Goal: Information Seeking & Learning: Learn about a topic

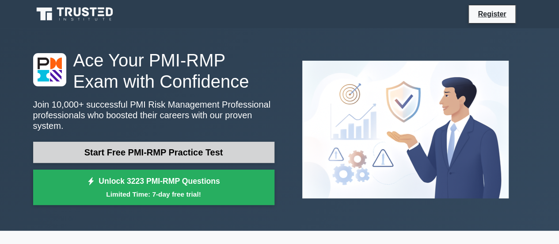
click at [172, 142] on link "Start Free PMI-RMP Practice Test" at bounding box center [153, 151] width 241 height 21
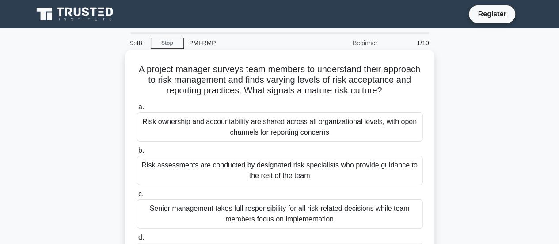
click at [336, 141] on div "Risk ownership and accountability are shared across all organizational levels, …" at bounding box center [280, 126] width 287 height 29
click at [137, 110] on input "a. Risk ownership and accountability are shared across all organizational level…" at bounding box center [137, 107] width 0 height 6
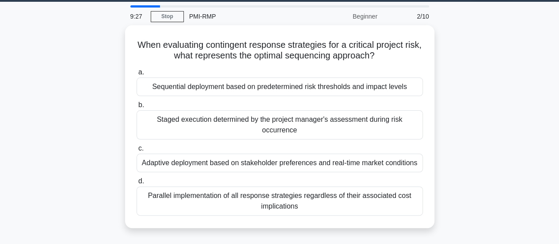
scroll to position [26, 0]
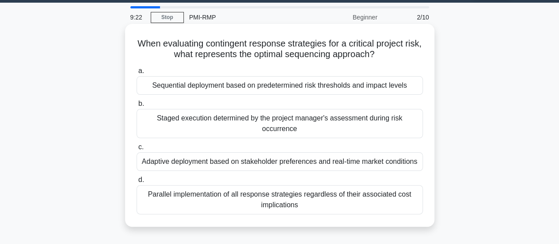
click at [242, 127] on div "Staged execution determined by the project manager's assessment during risk occ…" at bounding box center [280, 123] width 287 height 29
click at [137, 107] on input "b. Staged execution determined by the project manager's assessment during risk …" at bounding box center [137, 104] width 0 height 6
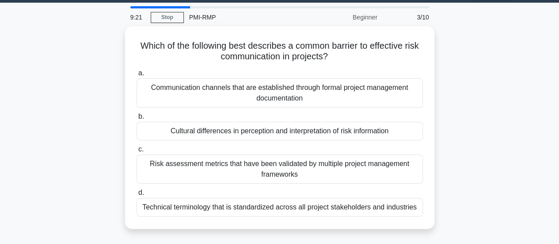
scroll to position [0, 0]
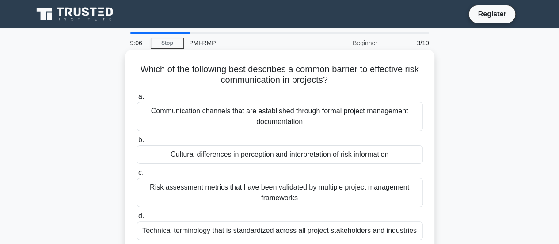
click at [183, 155] on div "Cultural differences in perception and interpretation of risk information" at bounding box center [280, 154] width 287 height 19
click at [137, 143] on input "b. Cultural differences in perception and interpretation of risk information" at bounding box center [137, 140] width 0 height 6
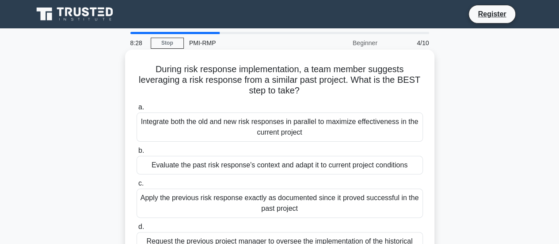
click at [182, 165] on div "Evaluate the past risk response's context and adapt it to current project condi…" at bounding box center [280, 165] width 287 height 19
click at [137, 153] on input "b. Evaluate the past risk response's context and adapt it to current project co…" at bounding box center [137, 151] width 0 height 6
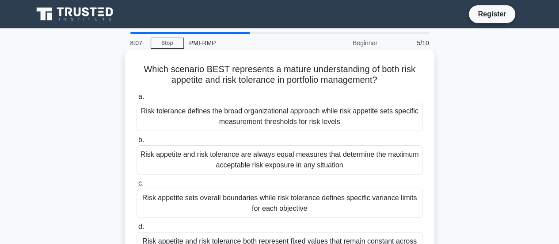
click at [329, 200] on div "Risk appetite sets overall boundaries while risk tolerance defines specific var…" at bounding box center [280, 202] width 287 height 29
click at [137, 186] on input "c. Risk appetite sets overall boundaries while risk tolerance defines specific …" at bounding box center [137, 183] width 0 height 6
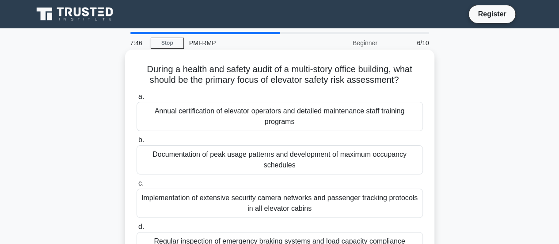
click at [232, 120] on div "Annual certification of elevator operators and detailed maintenance staff train…" at bounding box center [280, 116] width 287 height 29
click at [137, 99] on input "a. Annual certification of elevator operators and detailed maintenance staff tr…" at bounding box center [137, 97] width 0 height 6
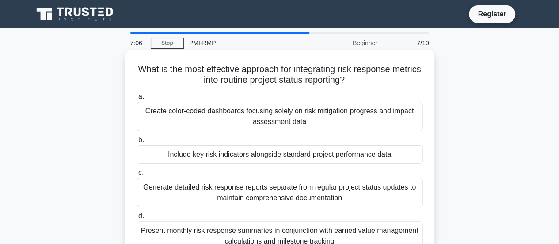
click at [259, 235] on div "Present monthly risk response summaries in conjunction with earned value manage…" at bounding box center [280, 235] width 287 height 29
click at [137, 219] on input "d. Present monthly risk response summaries in conjunction with earned value man…" at bounding box center [137, 216] width 0 height 6
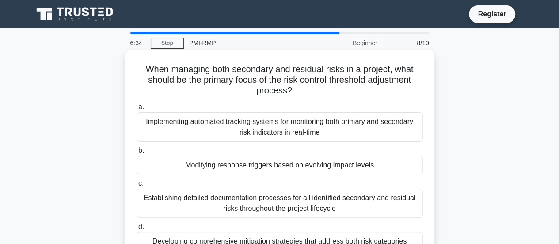
scroll to position [44, 0]
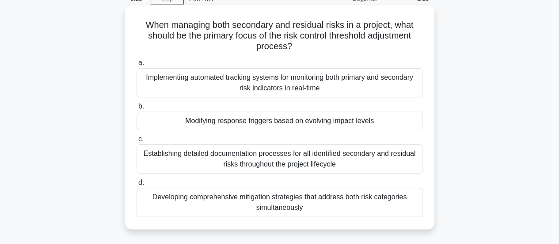
click at [288, 158] on div "Establishing detailed documentation processes for all identified secondary and …" at bounding box center [280, 158] width 287 height 29
click at [228, 160] on div "Establishing detailed documentation processes for all identified secondary and …" at bounding box center [280, 158] width 287 height 29
click at [137, 142] on input "c. Establishing detailed documentation processes for all identified secondary a…" at bounding box center [137, 139] width 0 height 6
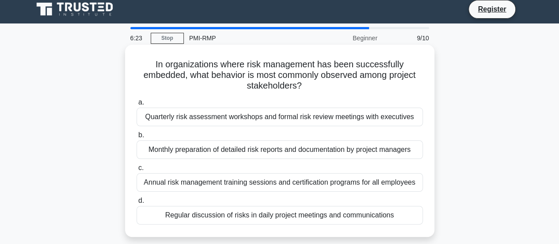
scroll to position [0, 0]
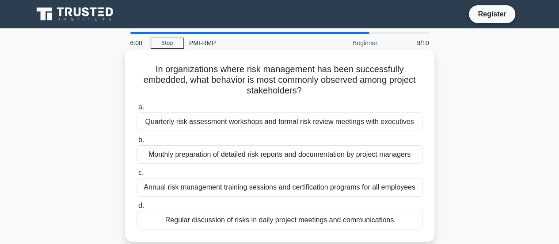
click at [214, 220] on div "Regular discussion of risks in daily project meetings and communications" at bounding box center [280, 219] width 287 height 19
click at [137, 208] on input "d. Regular discussion of risks in daily project meetings and communications" at bounding box center [137, 206] width 0 height 6
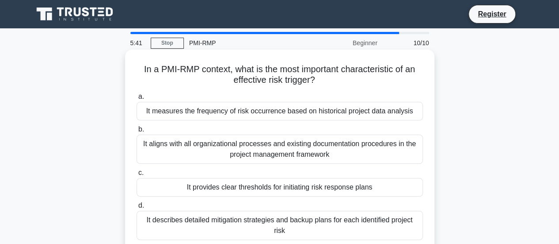
click at [186, 225] on div "It describes detailed mitigation strategies and backup plans for each identifie…" at bounding box center [280, 224] width 287 height 29
click at [137, 208] on input "d. It describes detailed mitigation strategies and backup plans for each identi…" at bounding box center [137, 206] width 0 height 6
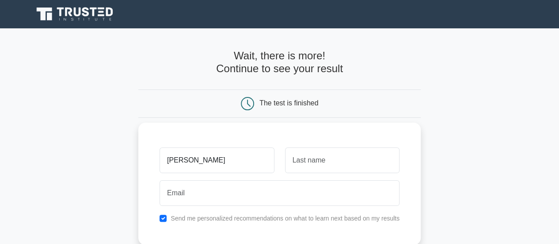
type input "[PERSON_NAME]"
click at [358, 168] on input "text" at bounding box center [342, 160] width 115 height 26
type input "gachui"
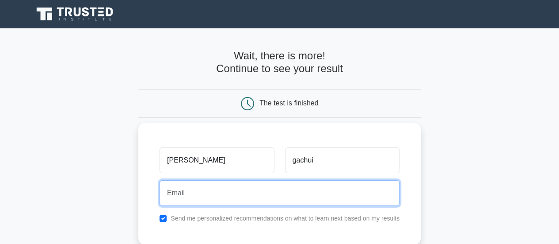
click at [310, 198] on input "email" at bounding box center [280, 193] width 240 height 26
type input "[EMAIL_ADDRESS][DOMAIN_NAME]"
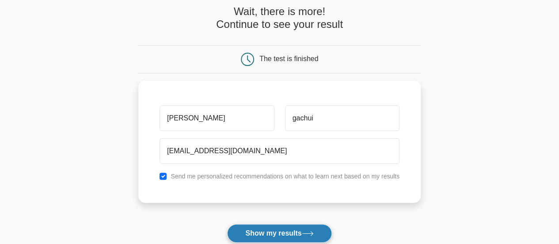
click at [302, 233] on button "Show my results" at bounding box center [279, 233] width 104 height 19
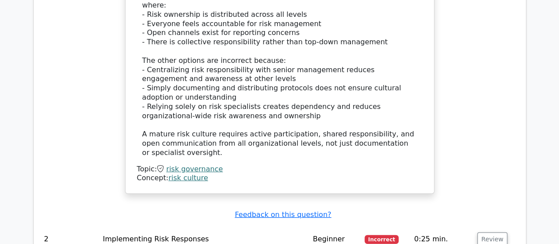
scroll to position [1194, 0]
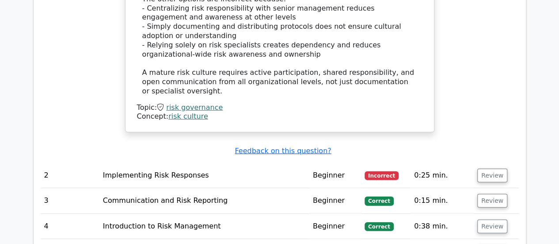
click at [118, 163] on td "Implementing Risk Responses" at bounding box center [204, 175] width 210 height 25
drag, startPoint x: 48, startPoint y: 109, endPoint x: 67, endPoint y: 108, distance: 19.5
click at [48, 163] on td "2" at bounding box center [70, 175] width 59 height 25
drag, startPoint x: 353, startPoint y: 109, endPoint x: 403, endPoint y: 110, distance: 50.4
click at [353, 163] on td "Beginner" at bounding box center [336, 175] width 52 height 25
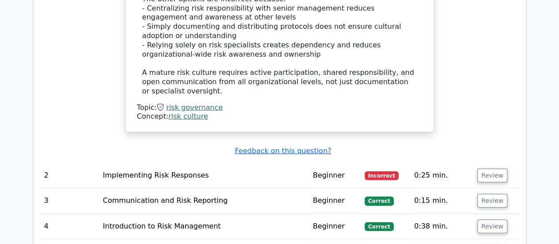
click at [388, 171] on span "Incorrect" at bounding box center [382, 175] width 34 height 9
click at [385, 171] on span "Incorrect" at bounding box center [382, 175] width 34 height 9
click at [492, 168] on button "Review" at bounding box center [493, 175] width 30 height 14
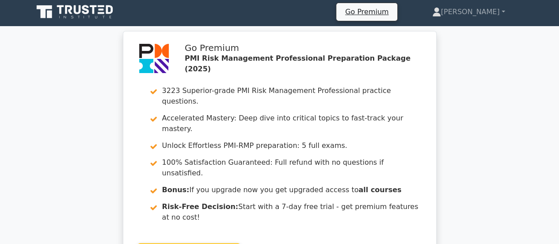
scroll to position [0, 0]
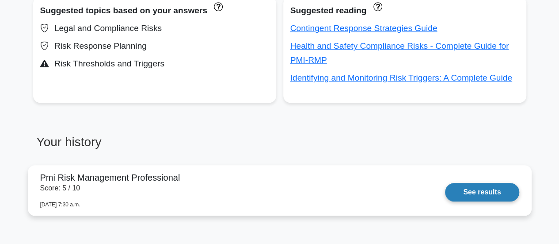
scroll to position [354, 0]
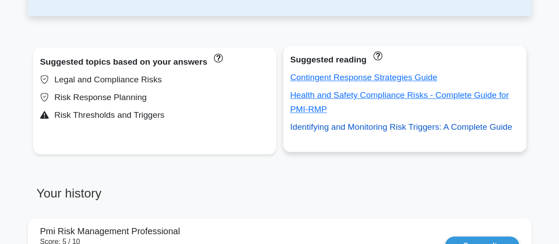
click at [344, 130] on link "Identifying and Monitoring Risk Triggers: A Complete Guide" at bounding box center [401, 126] width 222 height 9
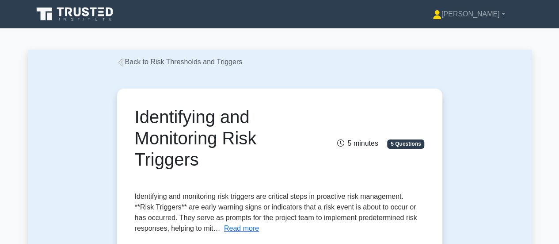
click at [120, 65] on icon at bounding box center [120, 62] width 5 height 8
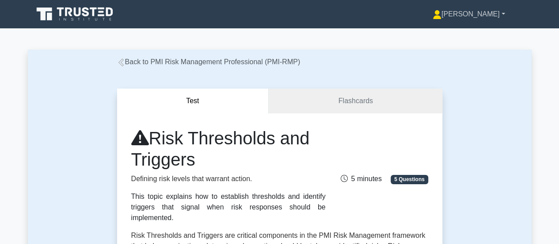
click at [505, 14] on link "[PERSON_NAME]" at bounding box center [469, 14] width 115 height 18
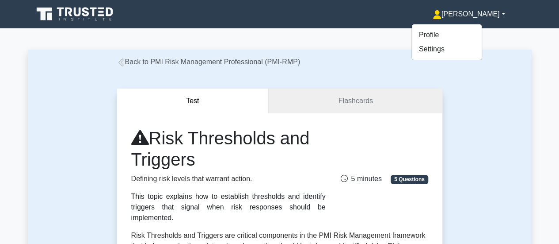
click at [333, 19] on div "Margaret Profile Settings Profile Settings Margaret Profile Settings" at bounding box center [325, 14] width 401 height 18
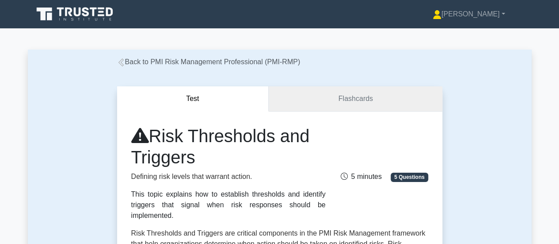
click at [336, 97] on link "Flashcards" at bounding box center [355, 98] width 173 height 25
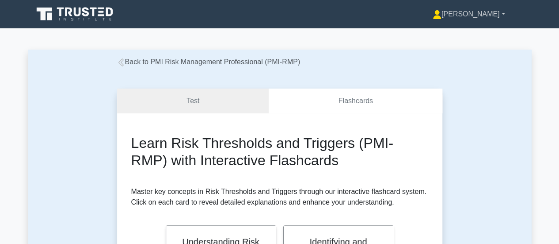
click at [498, 14] on link "[PERSON_NAME]" at bounding box center [469, 14] width 115 height 18
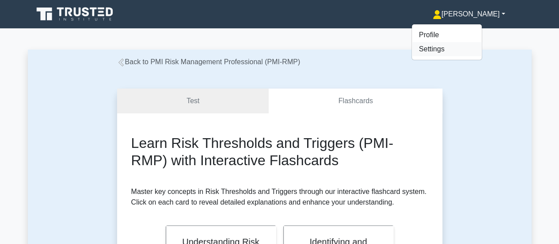
click at [461, 53] on link "Settings" at bounding box center [447, 49] width 70 height 14
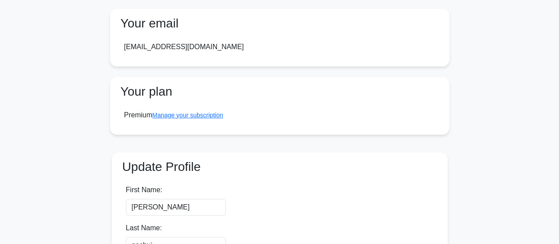
scroll to position [133, 0]
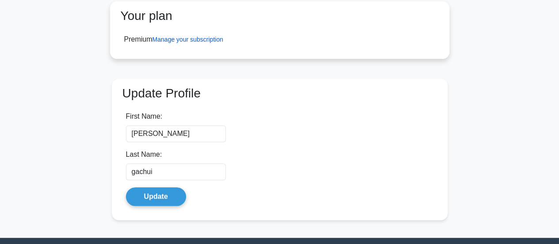
click at [203, 42] on link "Manage your subscription" at bounding box center [188, 39] width 71 height 7
